Goal: Task Accomplishment & Management: Use online tool/utility

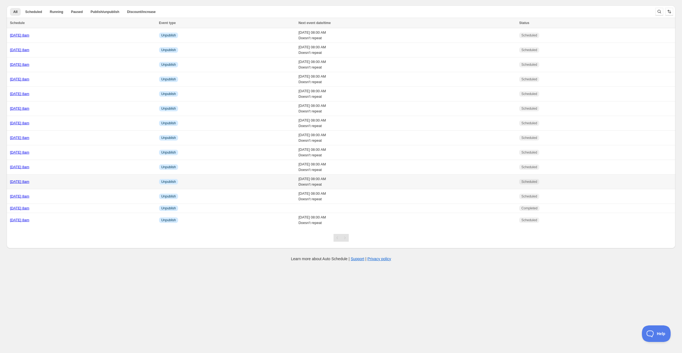
click at [68, 179] on div "[DATE] 8am" at bounding box center [83, 182] width 146 height 6
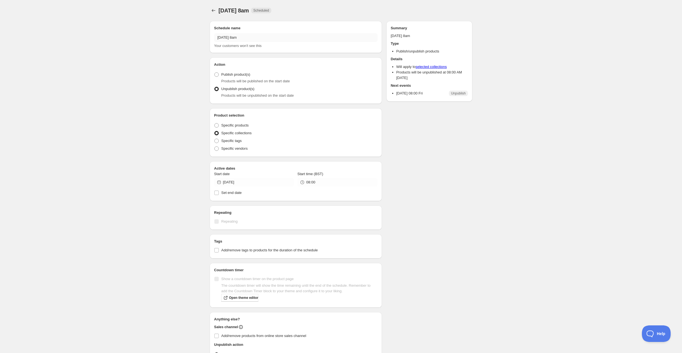
radio input "true"
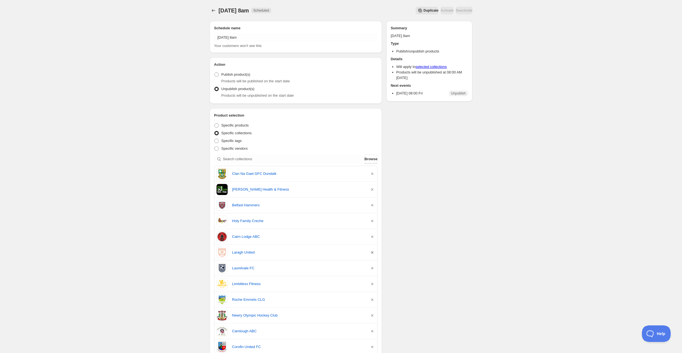
click at [372, 252] on icon "button" at bounding box center [372, 253] width 2 height 2
